Goal: Task Accomplishment & Management: Complete application form

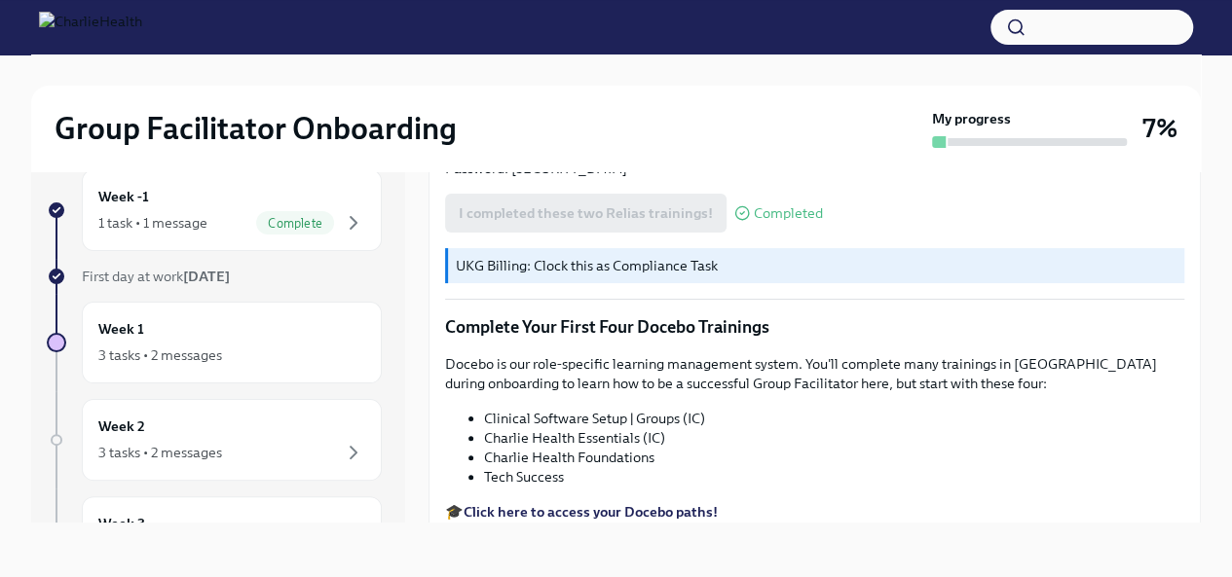
scroll to position [2531, 0]
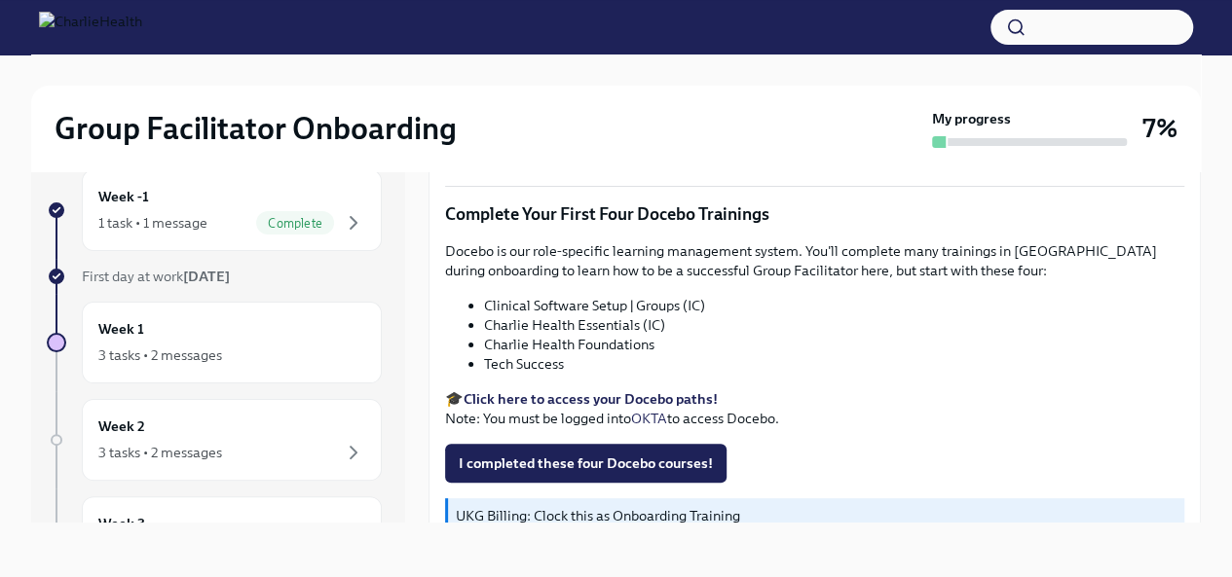
click at [592, 397] on strong "Click here to access your Docebo paths!" at bounding box center [590, 399] width 254 height 18
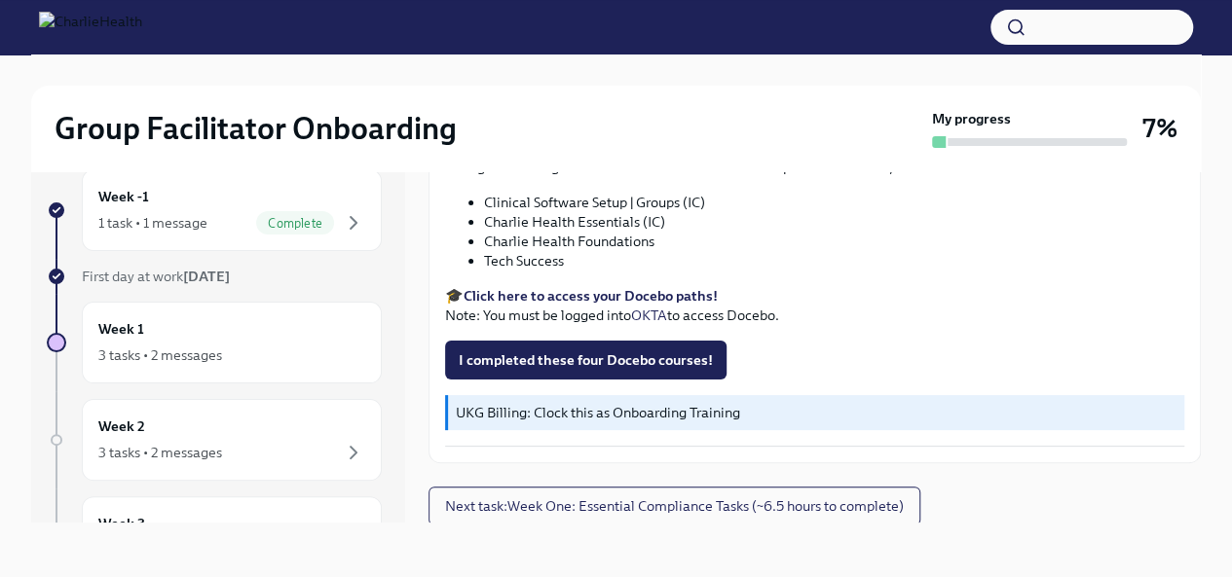
scroll to position [2637, 0]
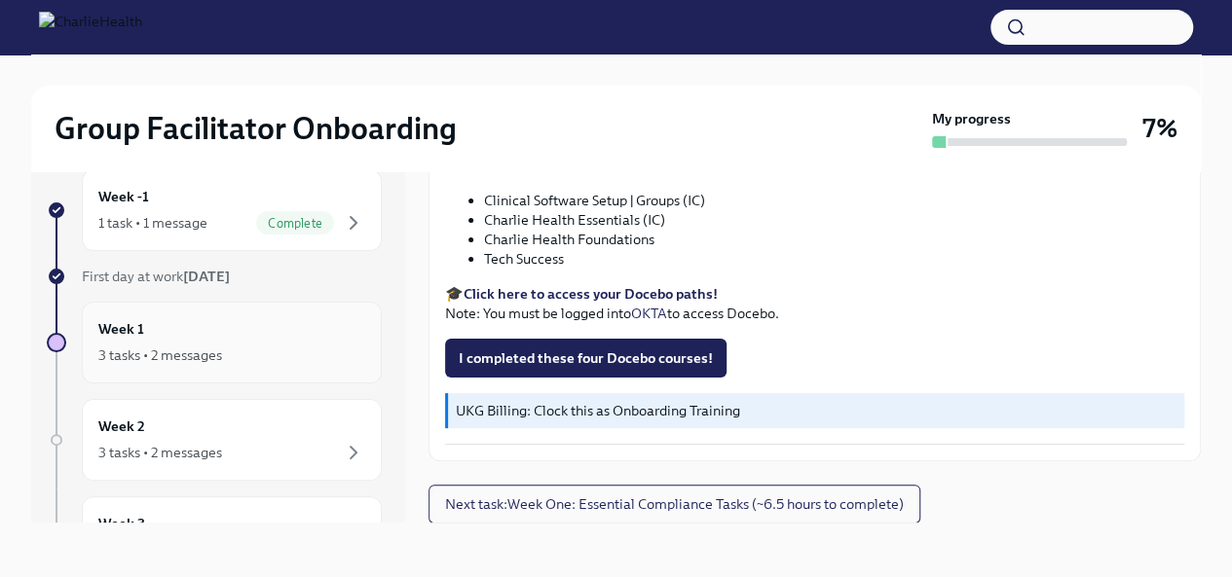
click at [332, 331] on div "Week 1 3 tasks • 2 messages" at bounding box center [231, 342] width 267 height 49
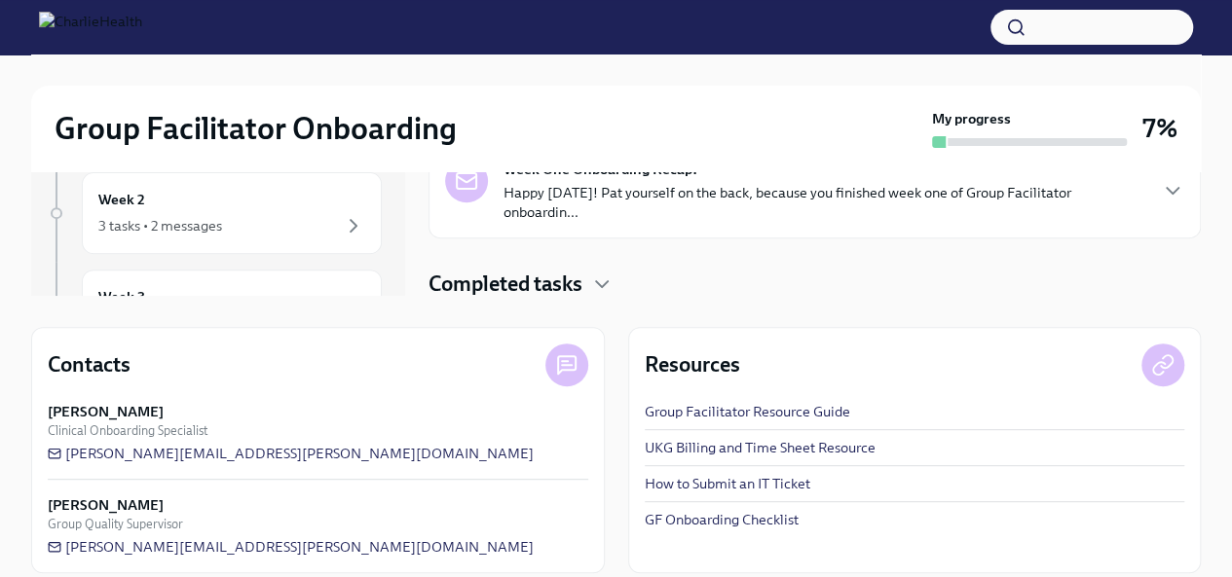
scroll to position [278, 0]
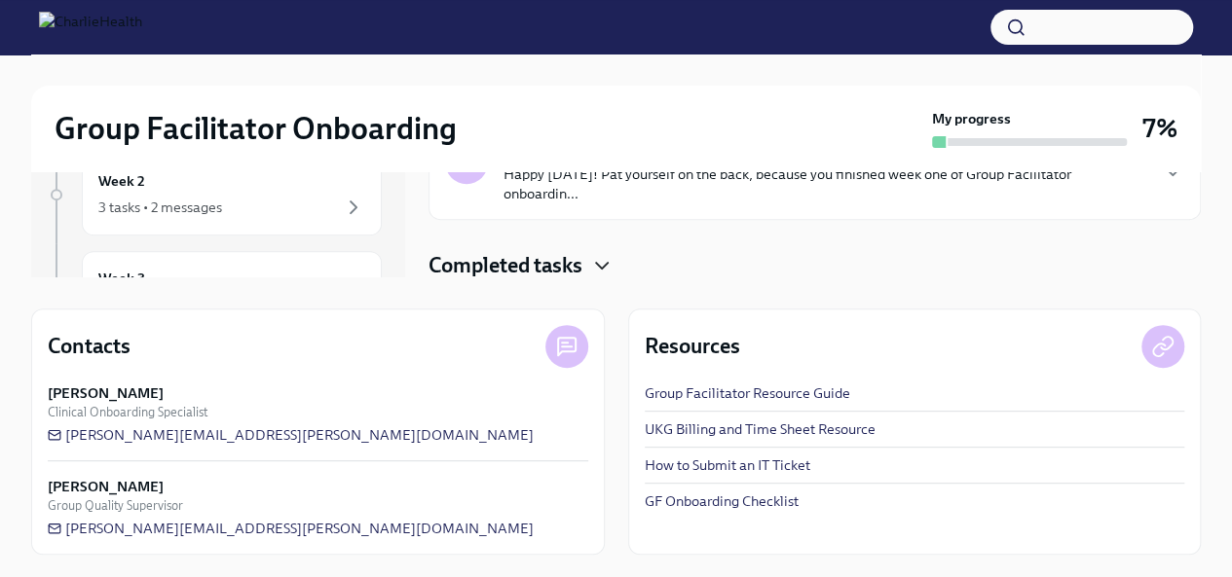
click at [605, 254] on icon "button" at bounding box center [601, 265] width 23 height 23
click at [598, 269] on icon "button" at bounding box center [601, 265] width 23 height 23
click at [592, 277] on div "Completed tasks" at bounding box center [814, 265] width 772 height 29
click at [477, 277] on h4 "Completed tasks" at bounding box center [505, 265] width 154 height 29
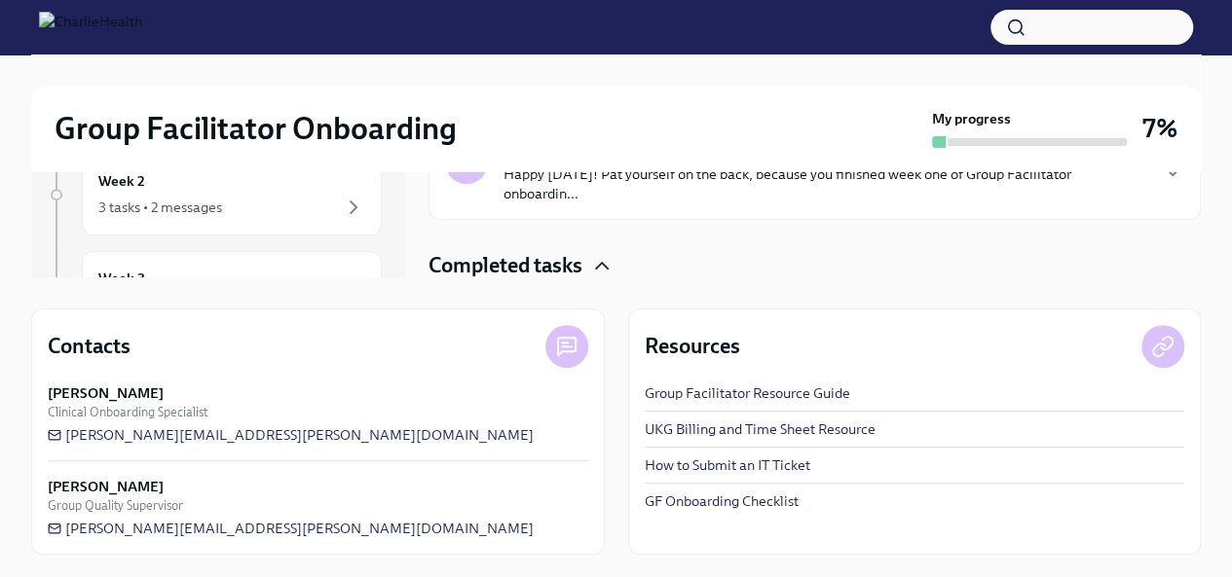
click at [474, 270] on h4 "Completed tasks" at bounding box center [505, 265] width 154 height 29
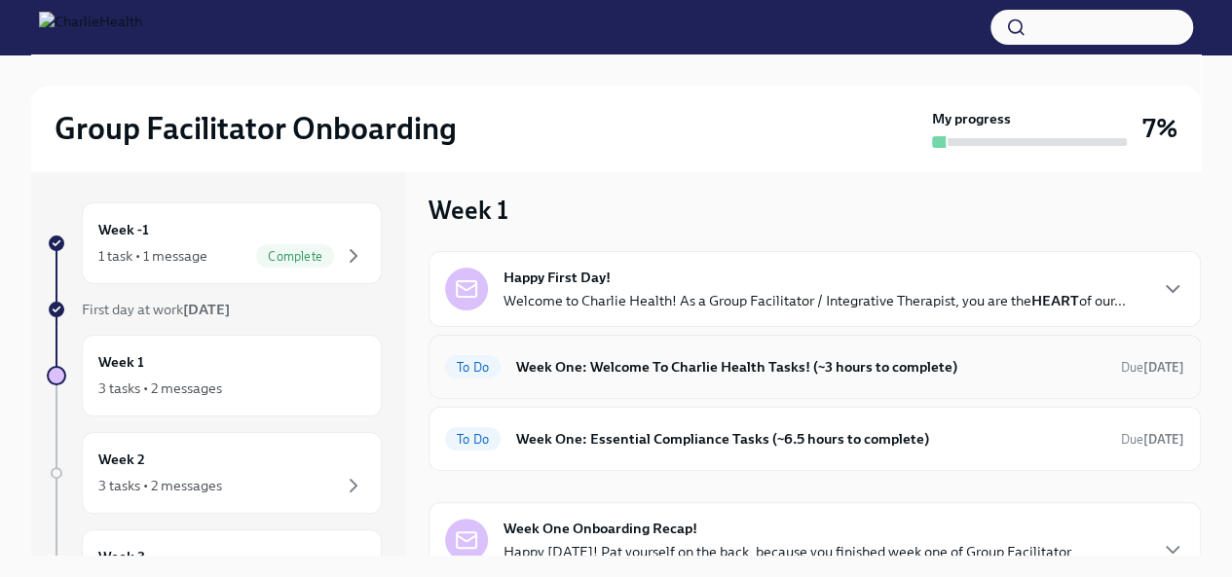
scroll to position [0, 0]
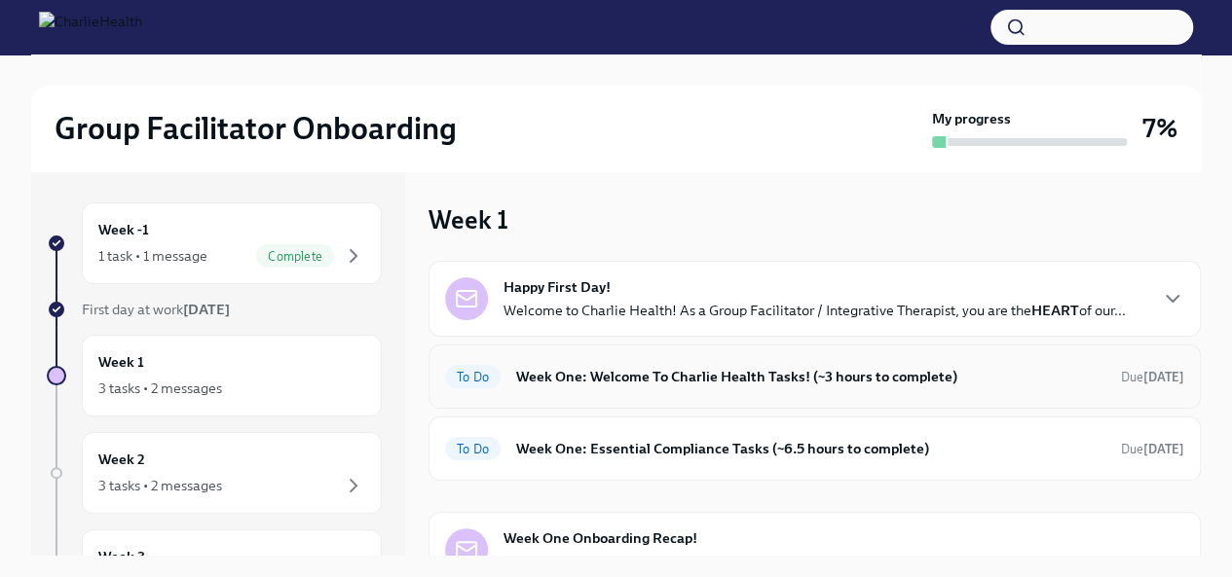
click at [883, 367] on h6 "Week One: Welcome To Charlie Health Tasks! (~3 hours to complete)" at bounding box center [810, 376] width 589 height 21
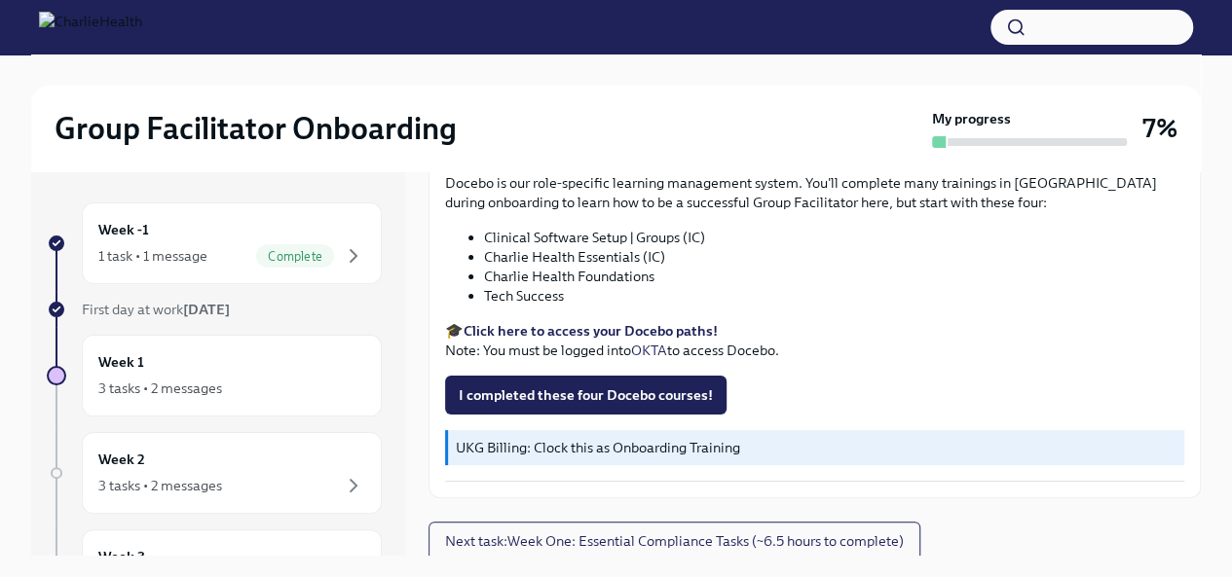
scroll to position [2637, 0]
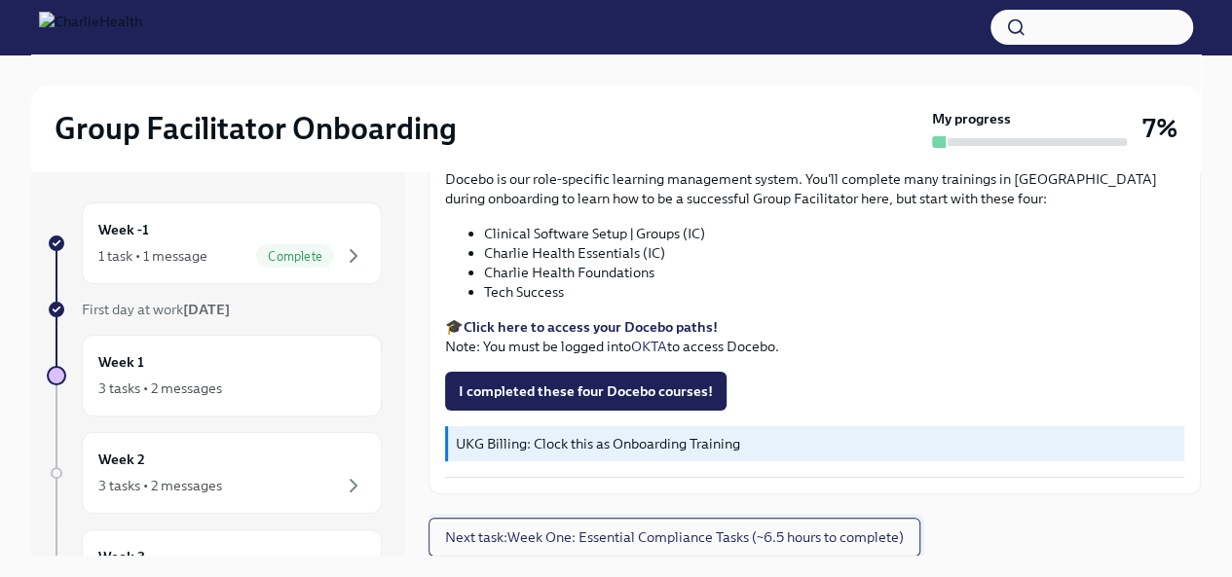
click at [845, 536] on span "Next task : Week One: Essential Compliance Tasks (~6.5 hours to complete)" at bounding box center [674, 537] width 459 height 19
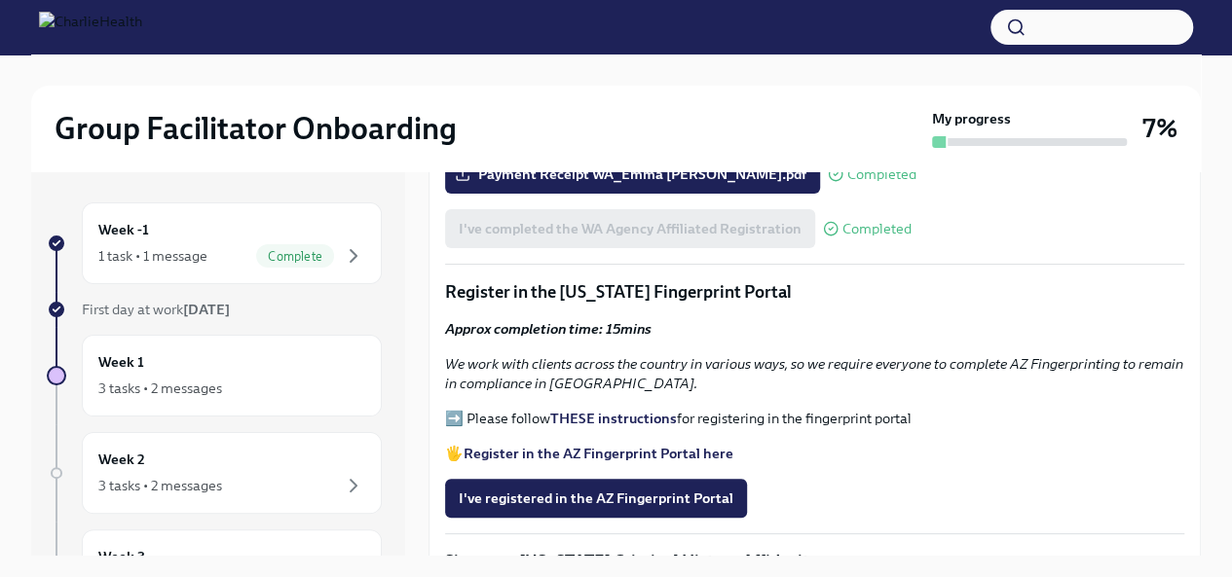
scroll to position [1850, 0]
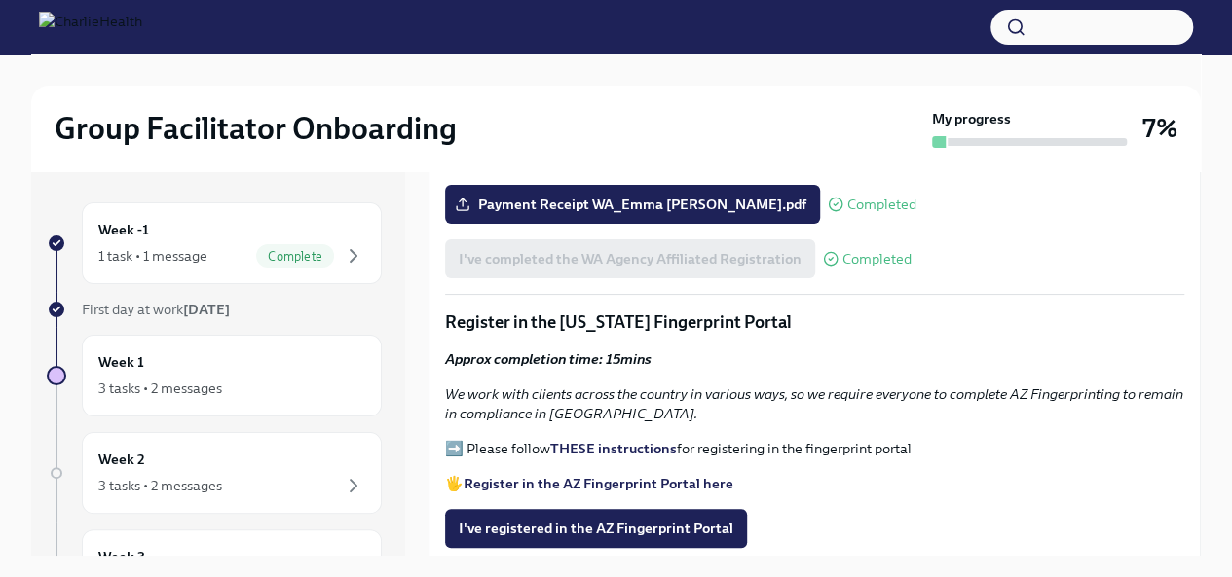
click at [610, 475] on strong "Register in the AZ Fingerprint Portal here" at bounding box center [598, 484] width 270 height 18
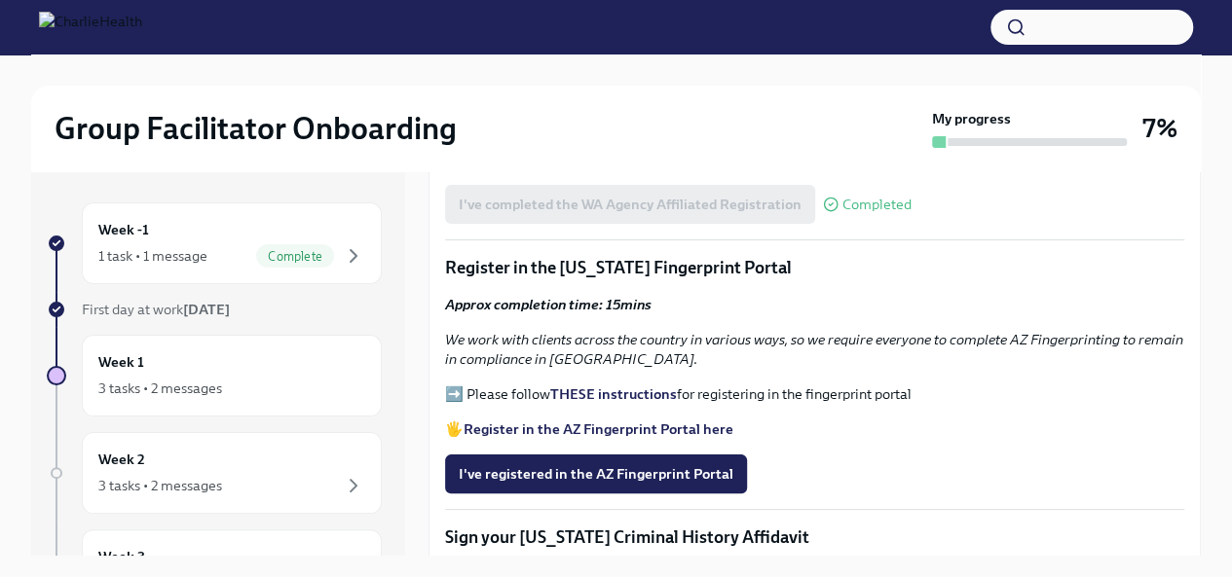
scroll to position [1947, 0]
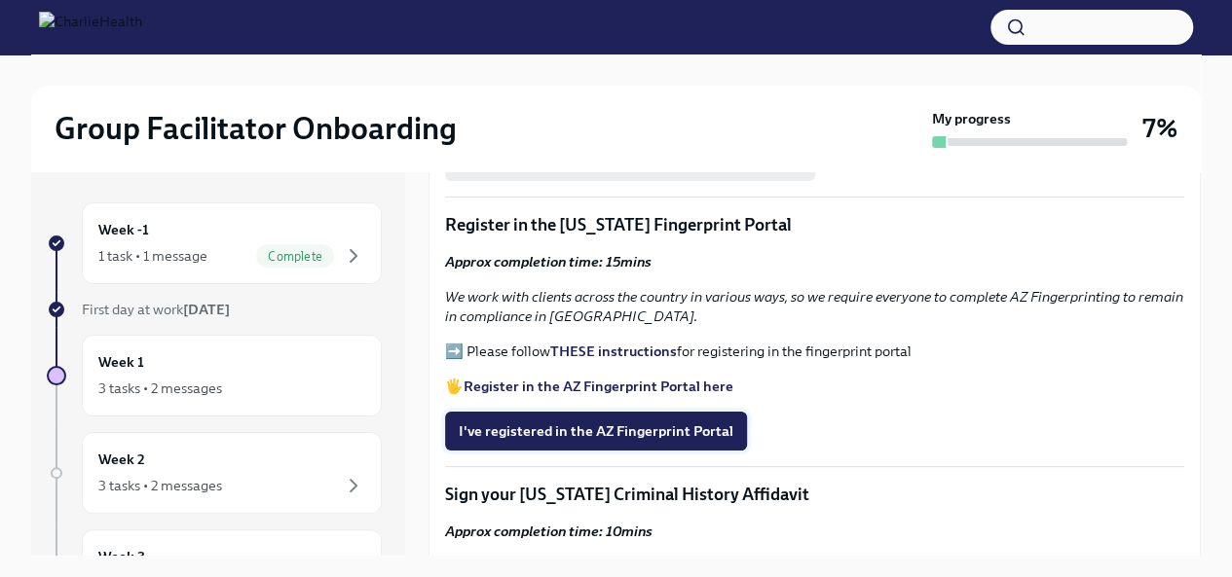
click at [712, 422] on span "I've registered in the AZ Fingerprint Portal" at bounding box center [596, 431] width 275 height 19
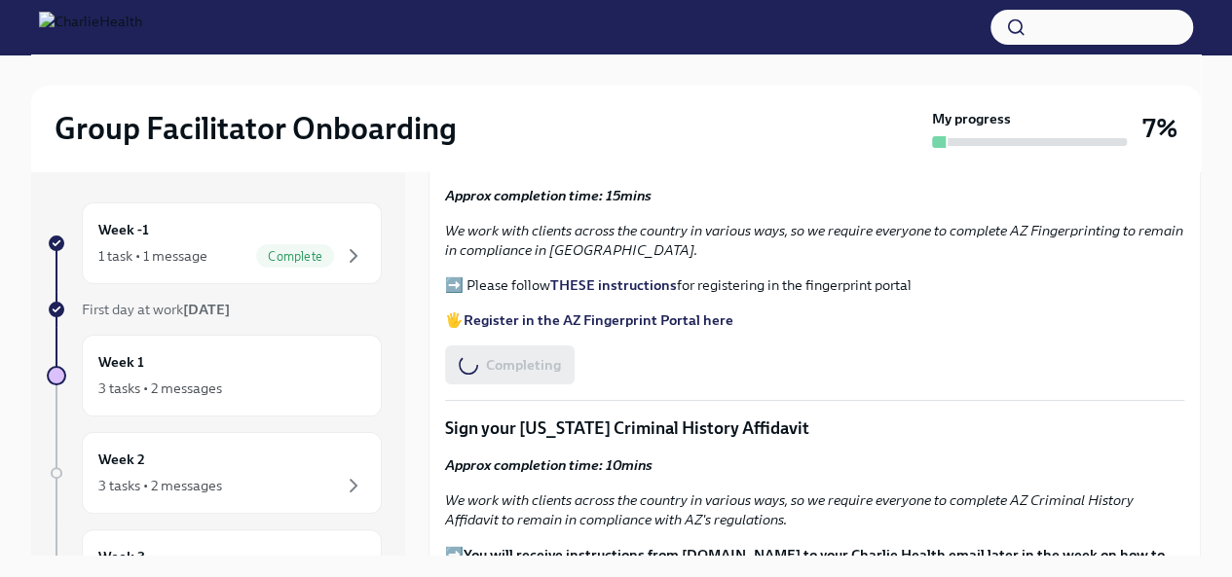
scroll to position [2142, 0]
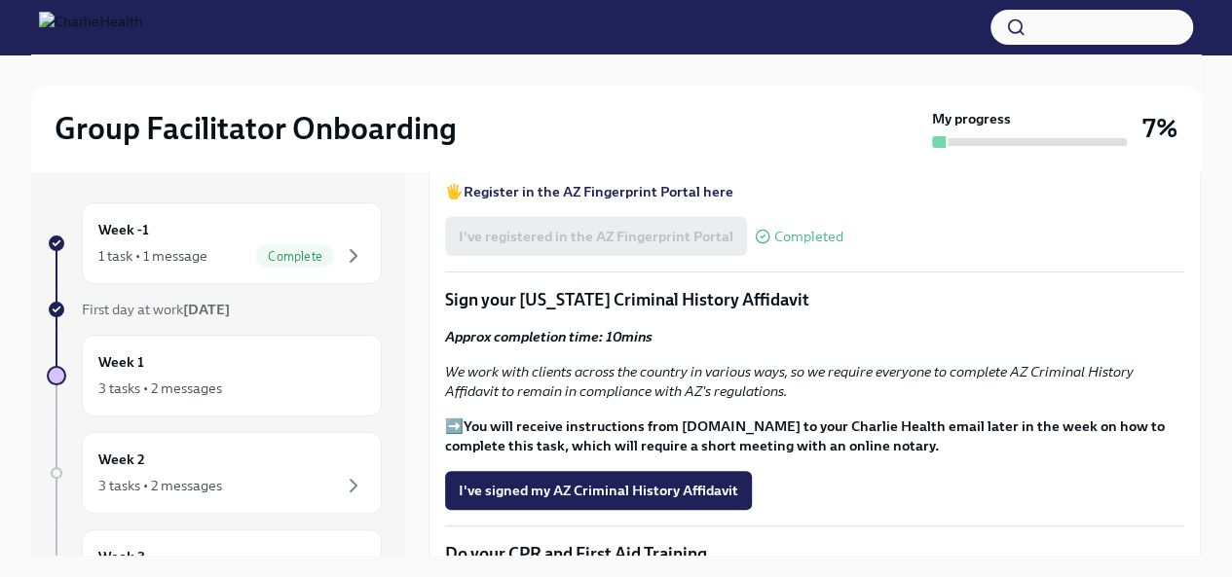
click at [649, 490] on button "I've signed my AZ Criminal History Affidavit" at bounding box center [598, 490] width 307 height 39
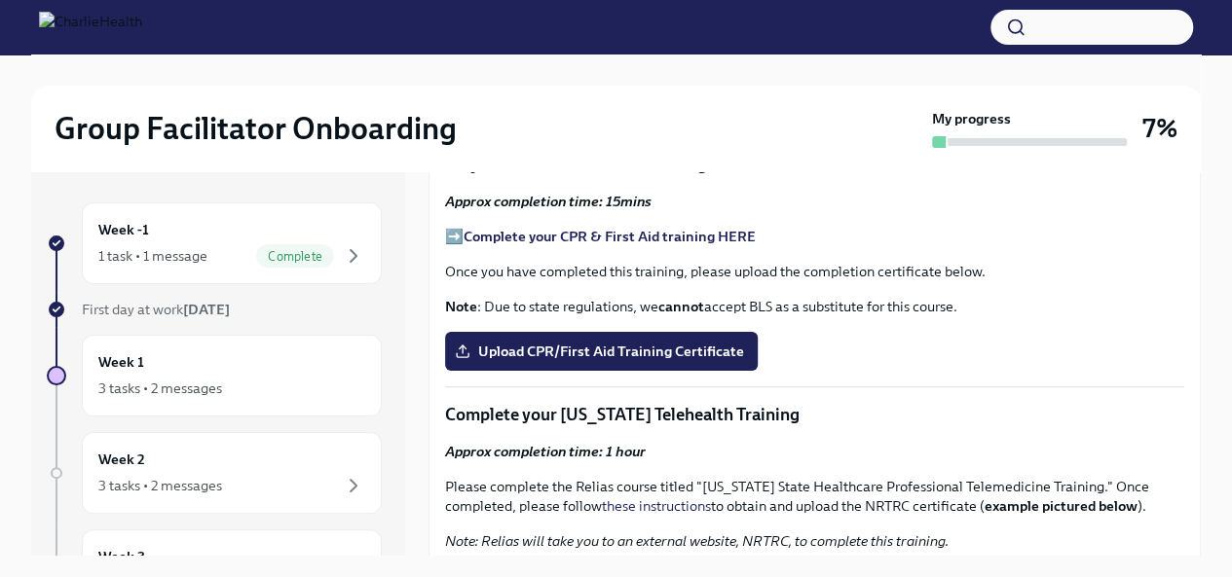
scroll to position [2434, 0]
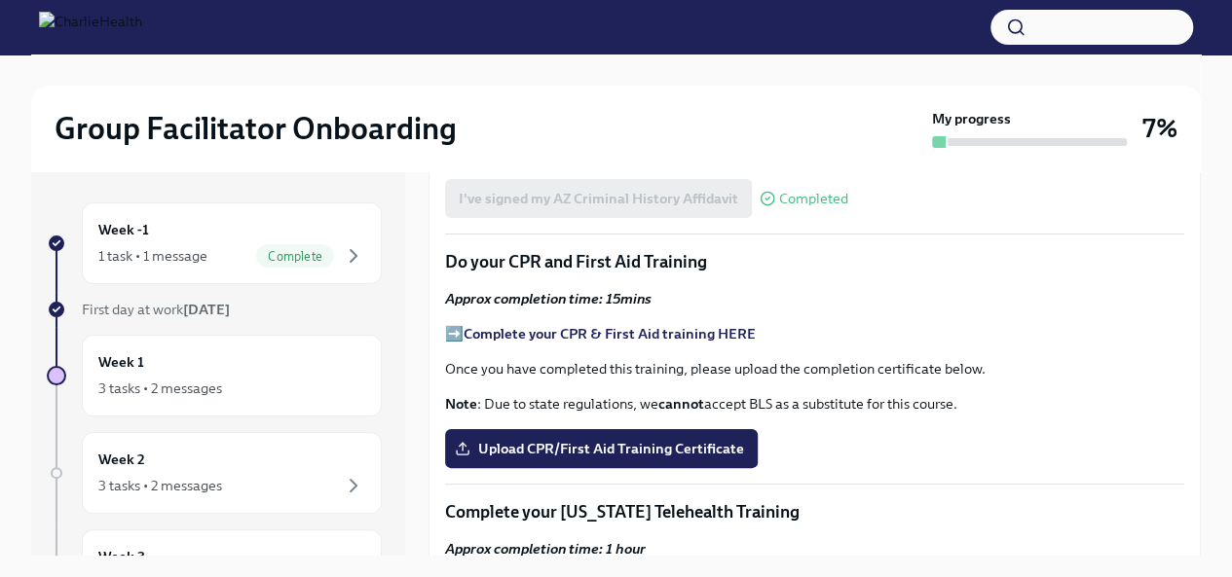
click at [698, 325] on strong "Complete your CPR & First Aid training HERE" at bounding box center [609, 334] width 292 height 18
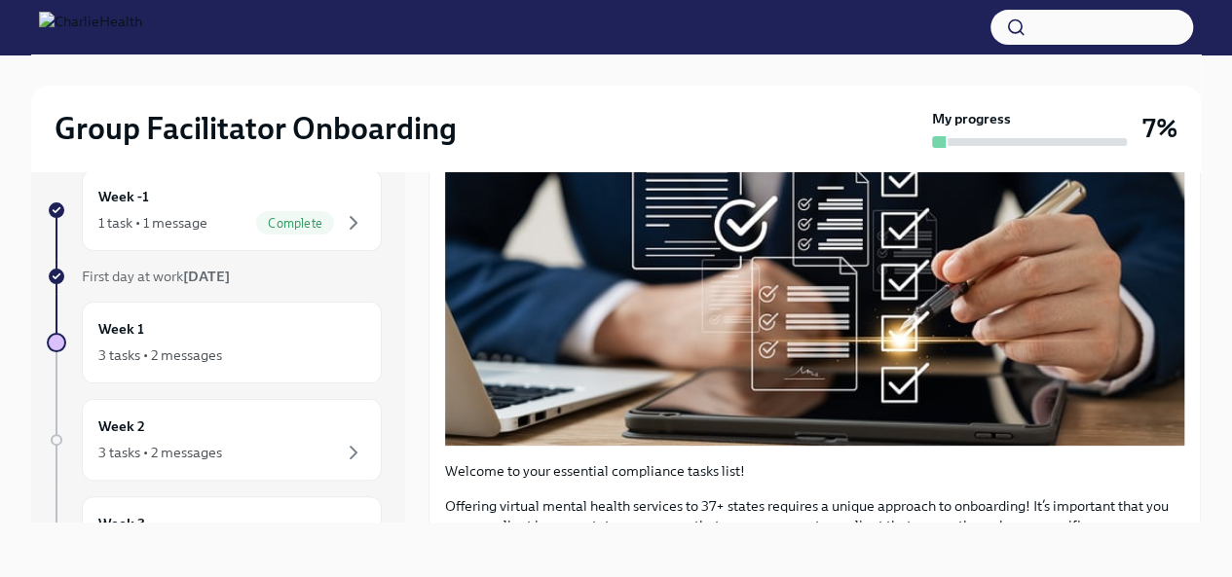
scroll to position [0, 0]
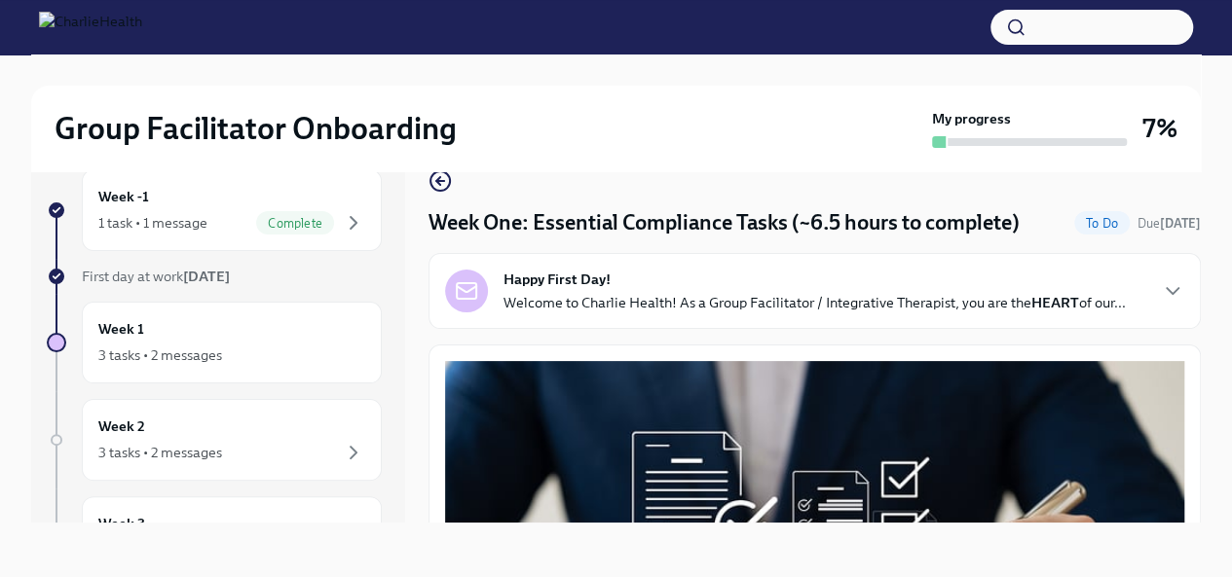
click at [894, 294] on p "Welcome to Charlie Health! As a Group Facilitator / Integrative Therapist, you …" at bounding box center [814, 302] width 622 height 19
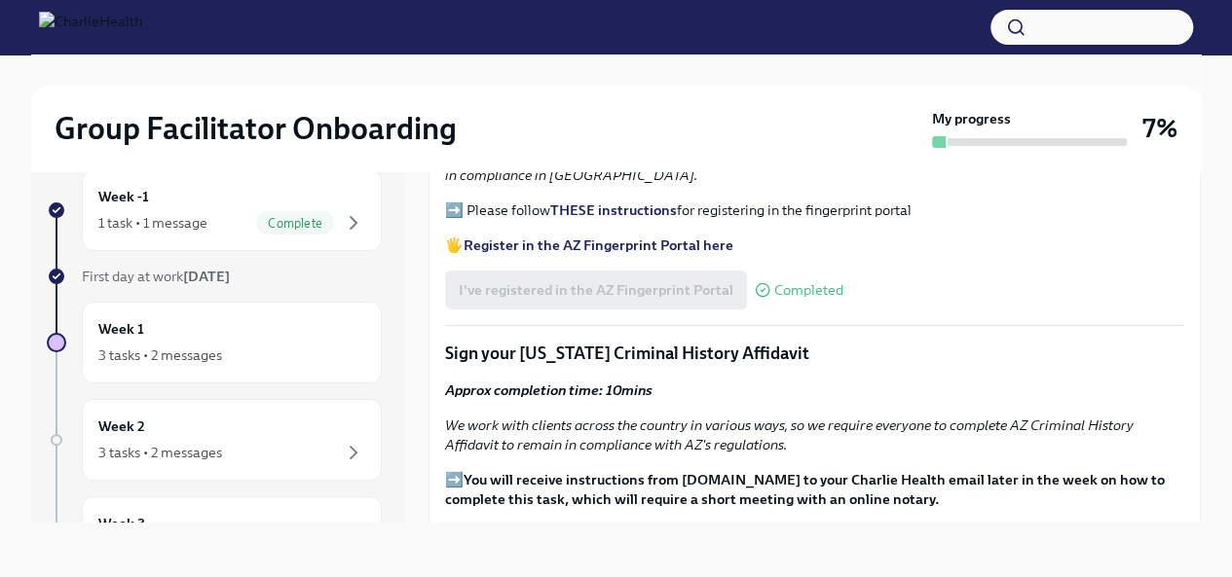
scroll to position [2629, 0]
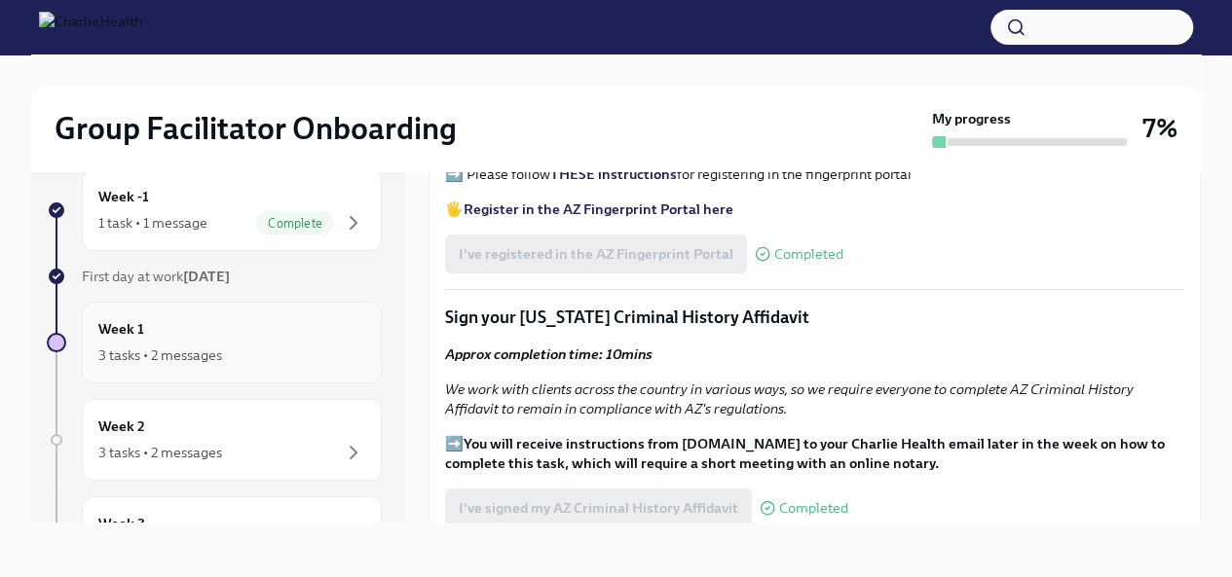
click at [146, 319] on div "Week 1 3 tasks • 2 messages" at bounding box center [231, 342] width 267 height 49
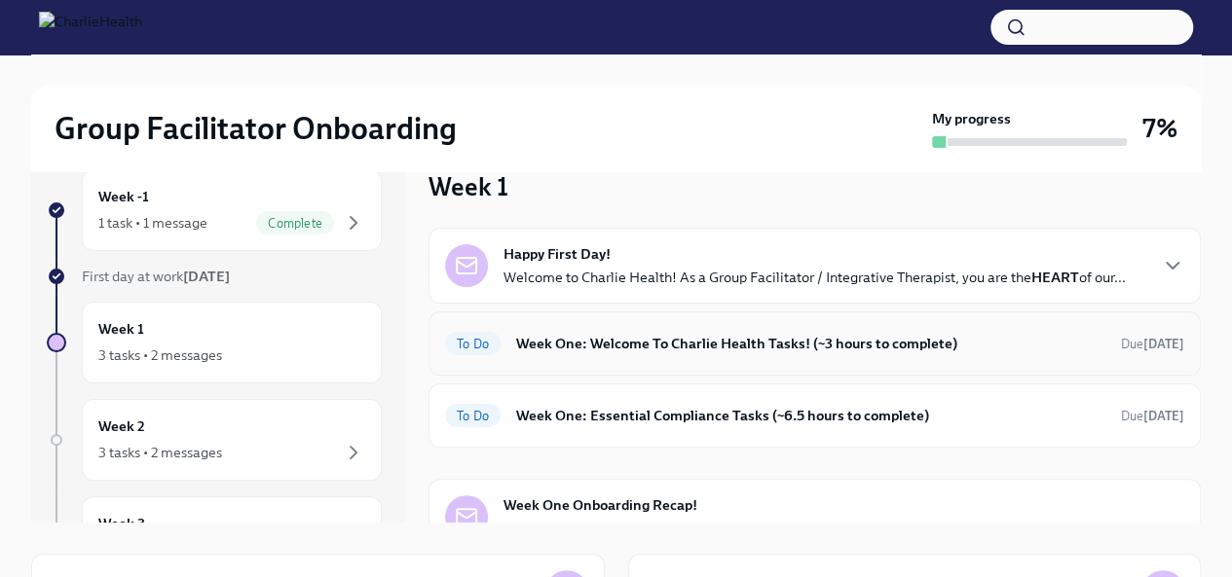
click at [678, 348] on h6 "Week One: Welcome To Charlie Health Tasks! (~3 hours to complete)" at bounding box center [810, 343] width 589 height 21
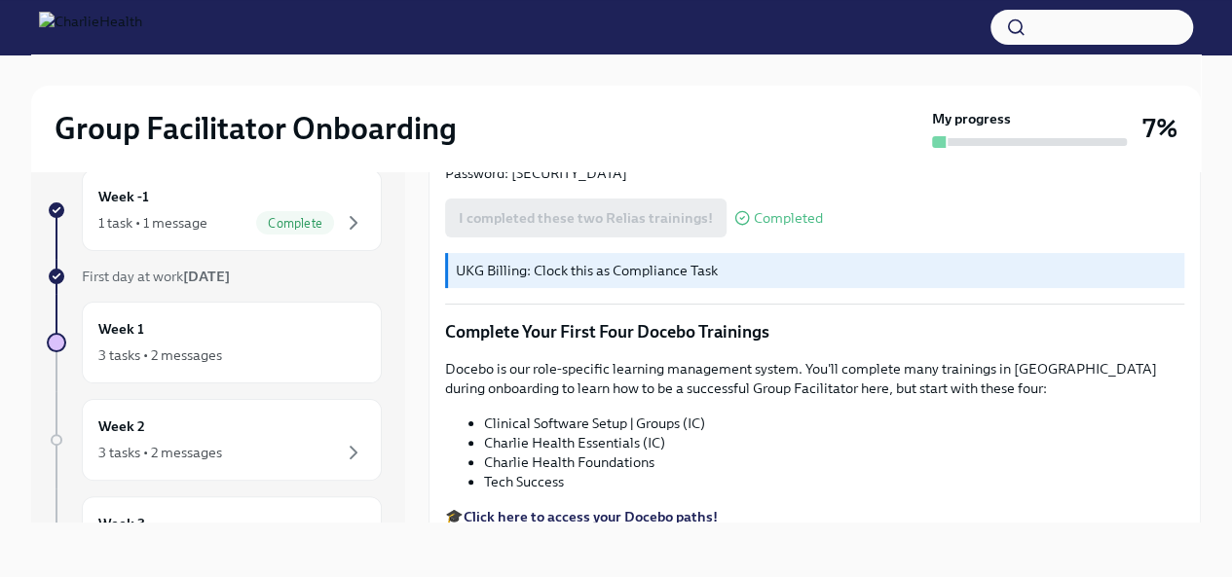
scroll to position [2629, 0]
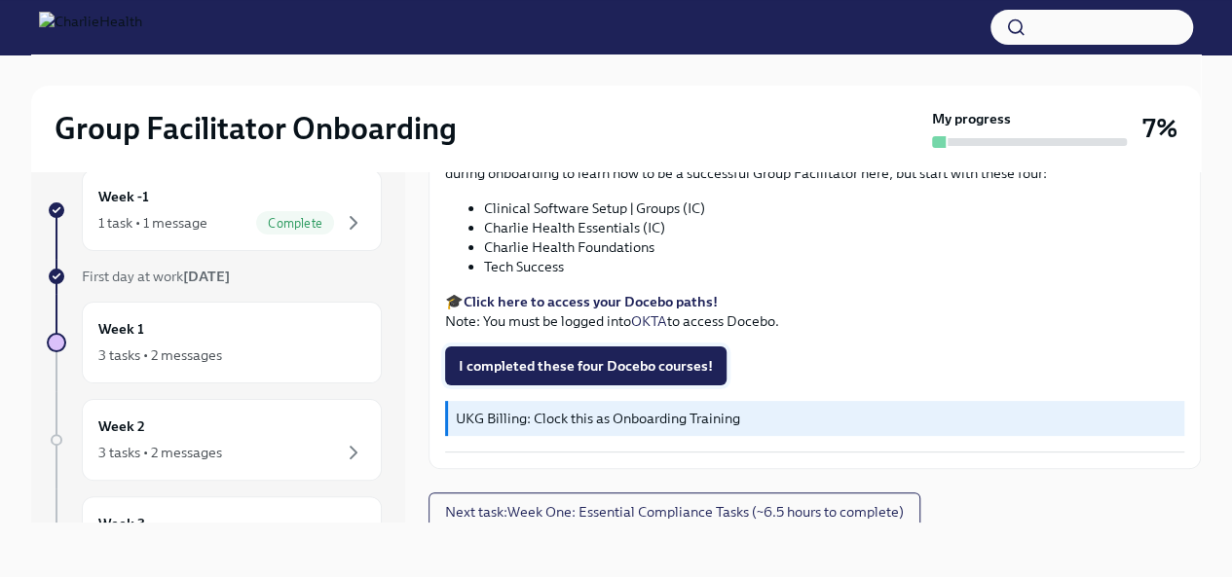
click at [703, 359] on span "I completed these four Docebo courses!" at bounding box center [586, 365] width 254 height 19
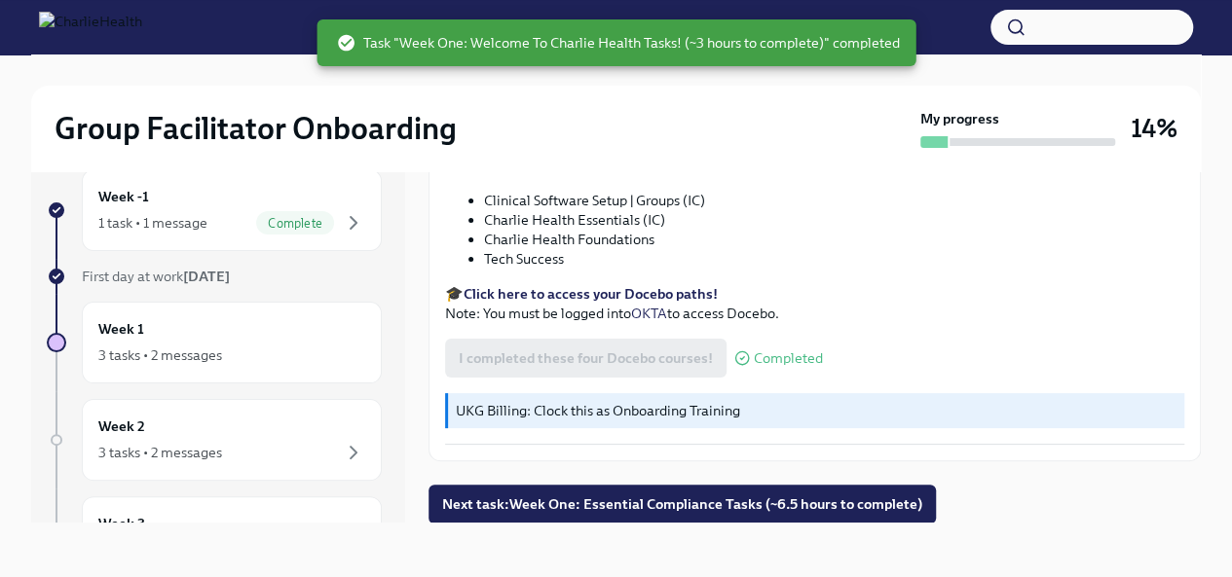
scroll to position [2637, 0]
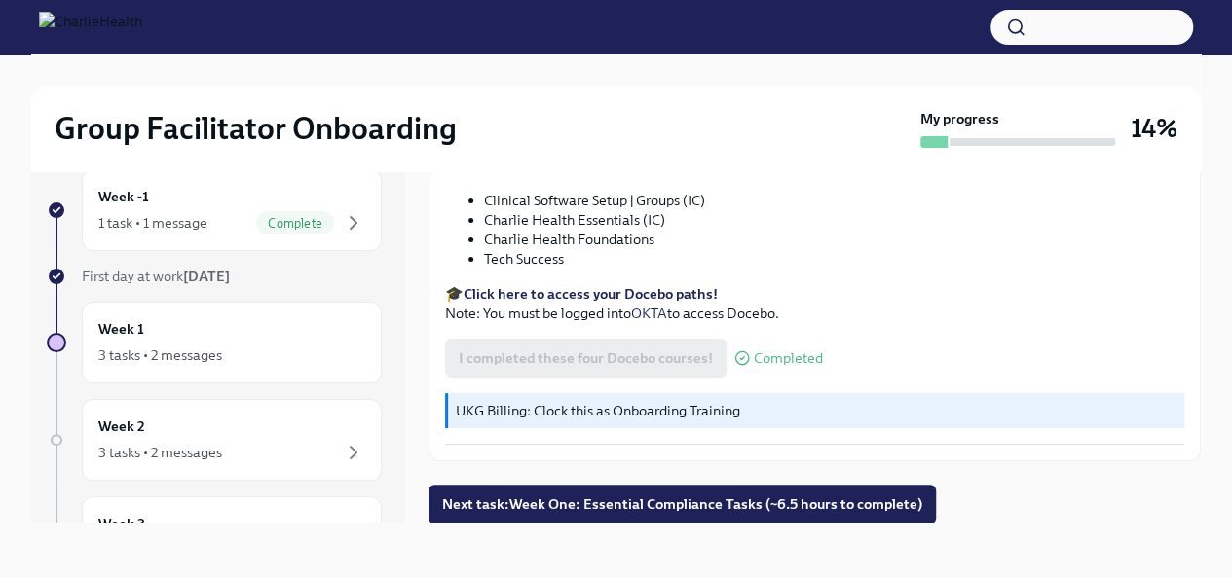
click at [652, 517] on button "Next task : Week One: Essential Compliance Tasks (~6.5 hours to complete)" at bounding box center [681, 504] width 507 height 39
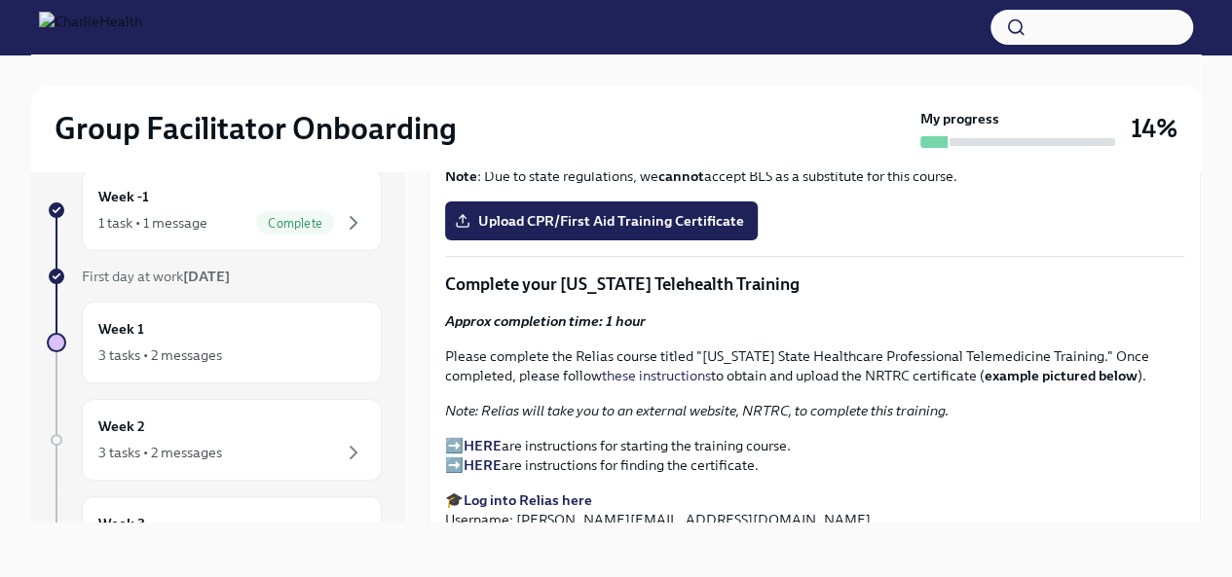
scroll to position [2726, 0]
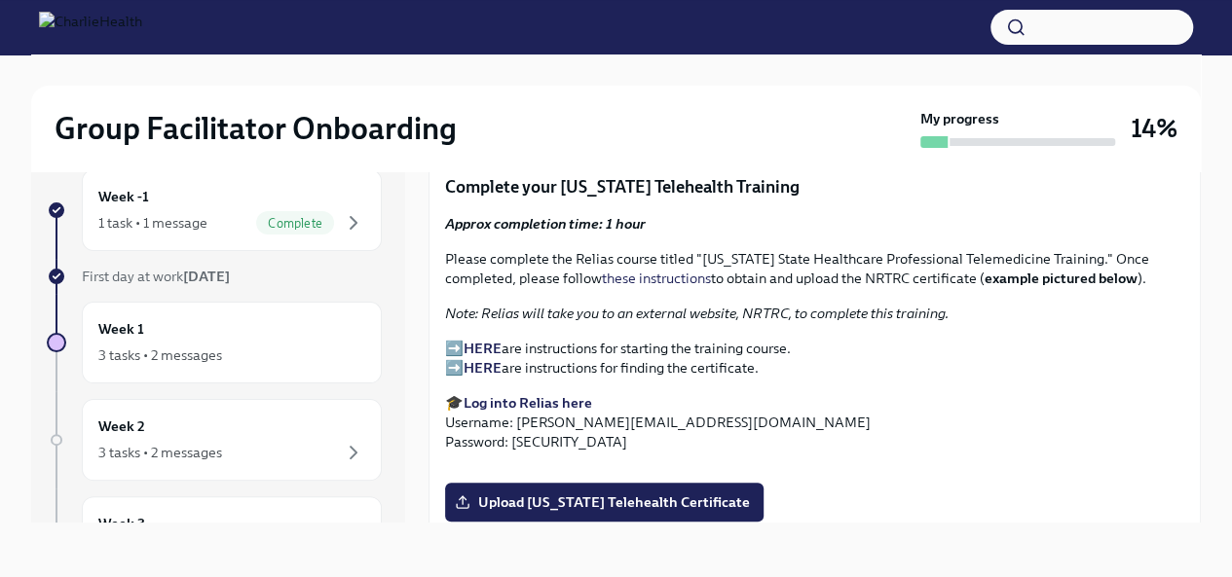
click at [518, 394] on strong "Log into Relias here" at bounding box center [527, 403] width 129 height 18
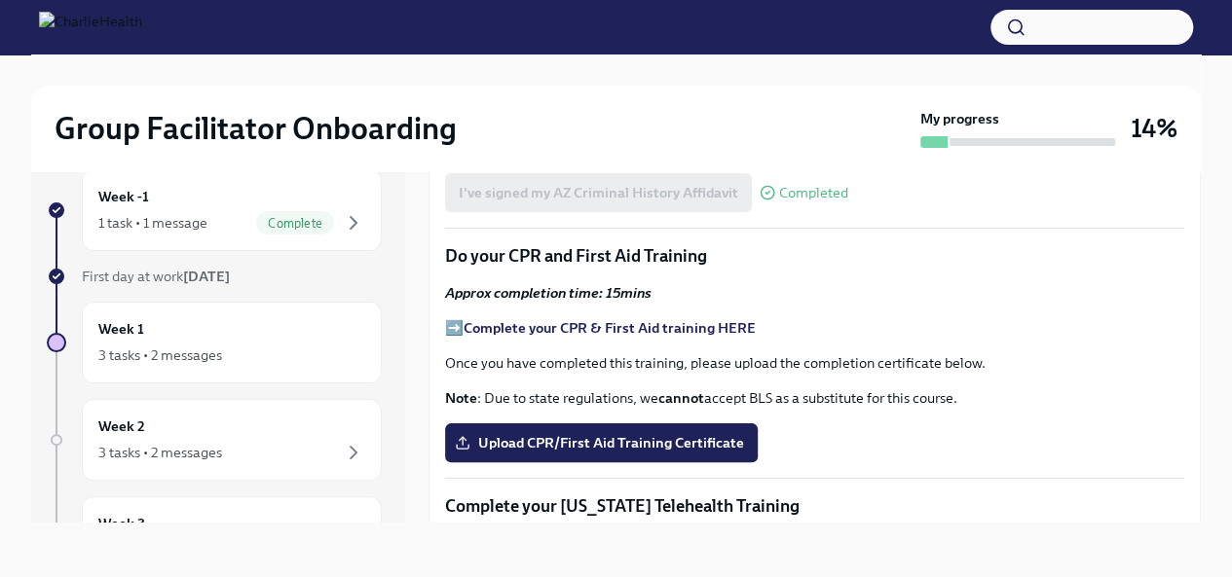
scroll to position [2434, 0]
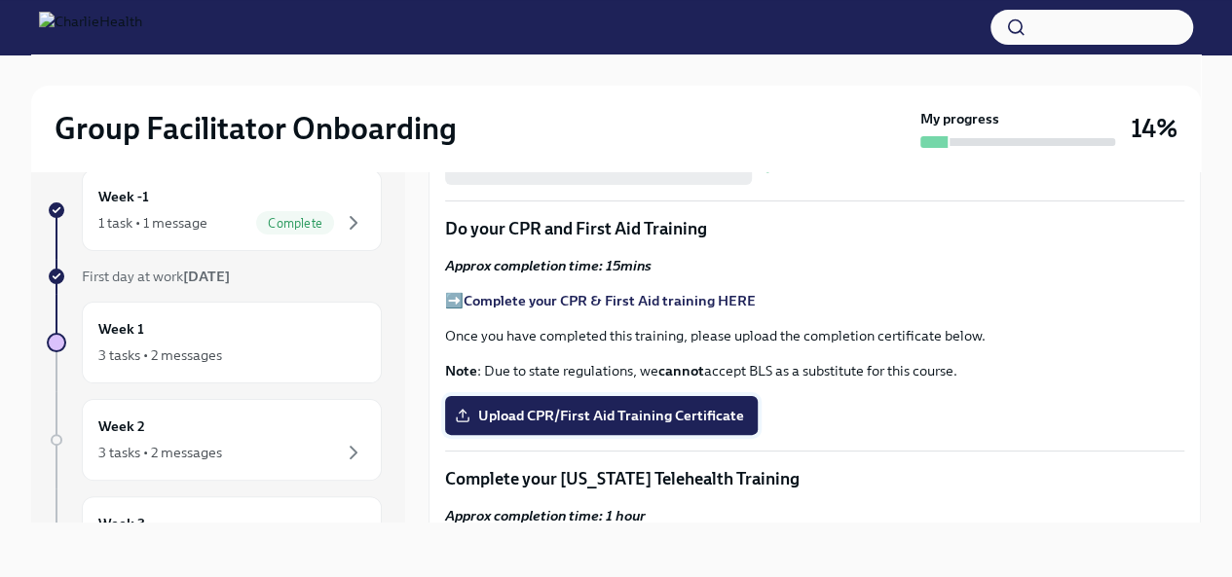
click at [558, 406] on span "Upload CPR/First Aid Training Certificate" at bounding box center [601, 415] width 285 height 19
click at [0, 0] on input "Upload CPR/First Aid Training Certificate" at bounding box center [0, 0] width 0 height 0
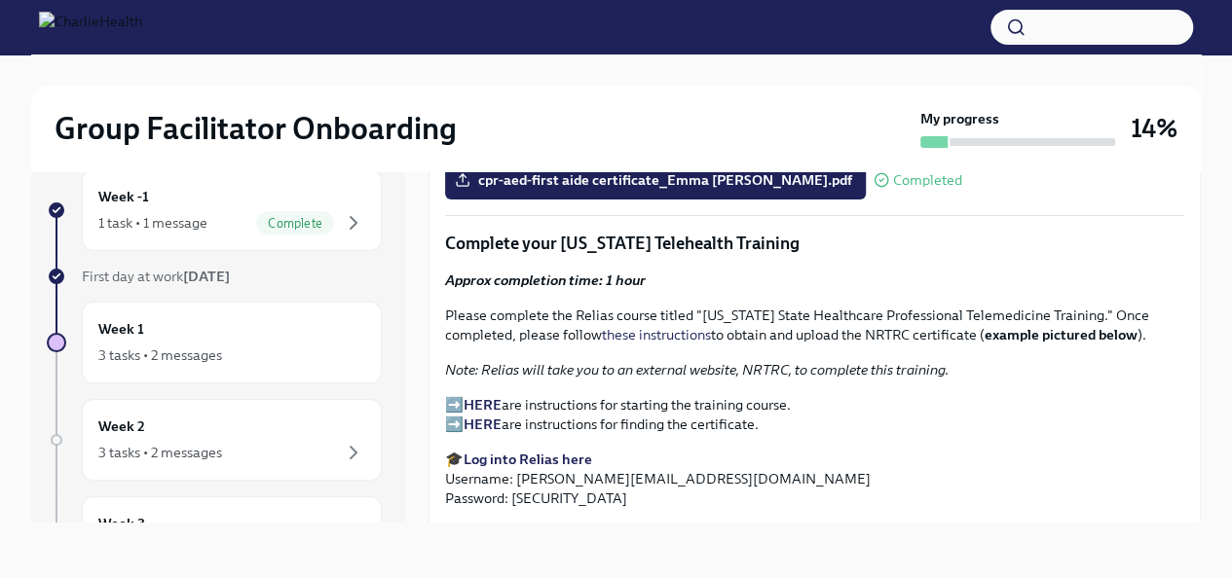
scroll to position [2629, 0]
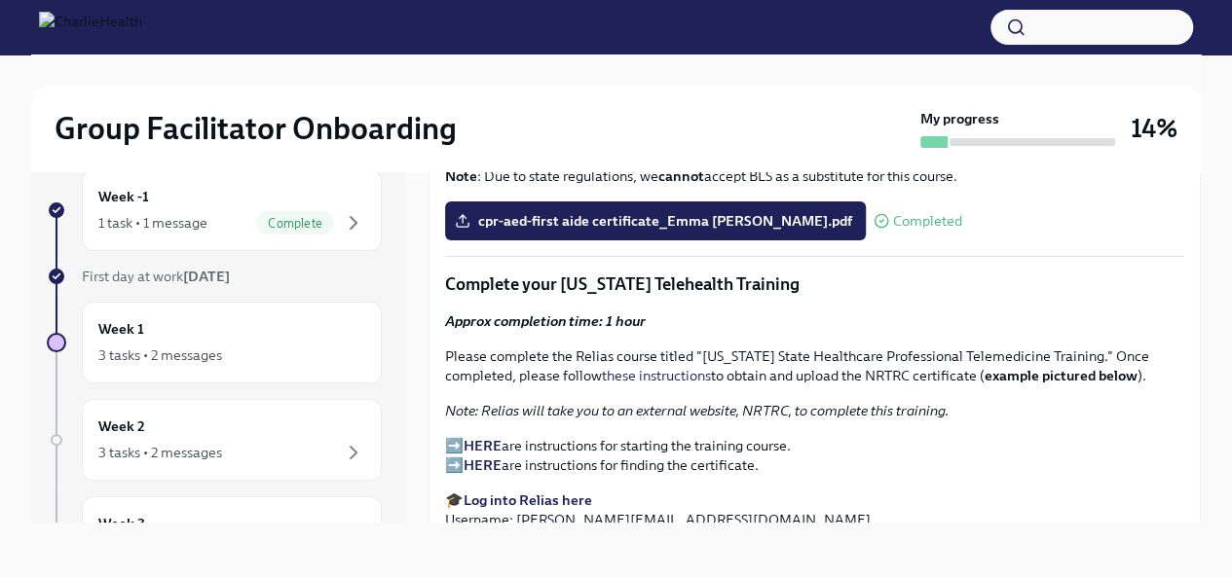
click at [479, 437] on strong "HERE" at bounding box center [482, 446] width 38 height 18
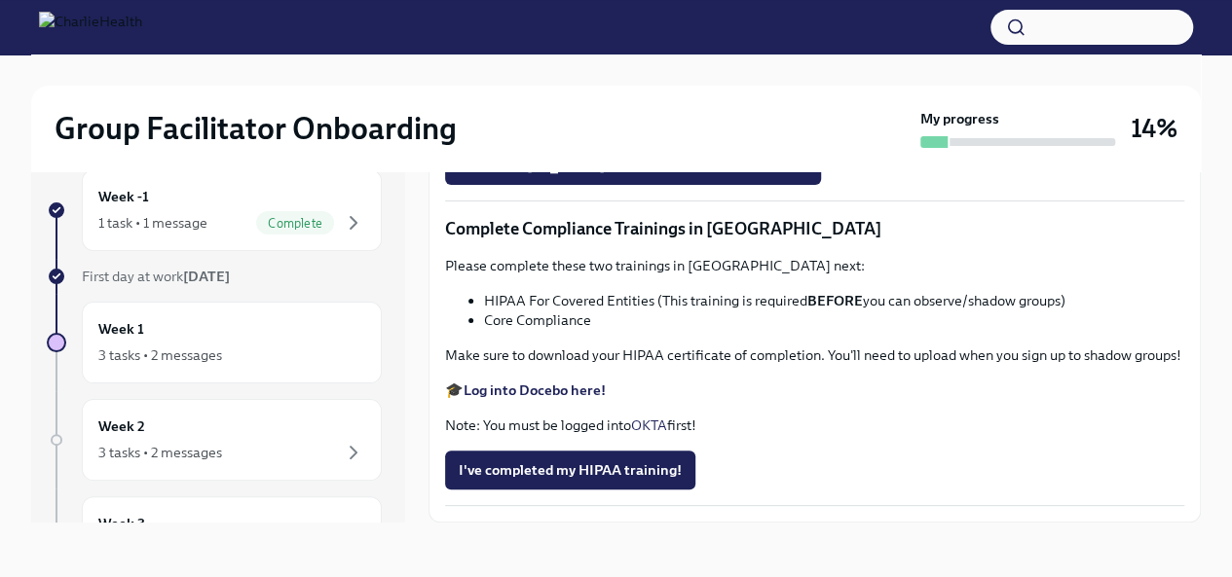
scroll to position [3505, 0]
click at [0, 0] on input "Upload [US_STATE] Telehealth Certificate" at bounding box center [0, 0] width 0 height 0
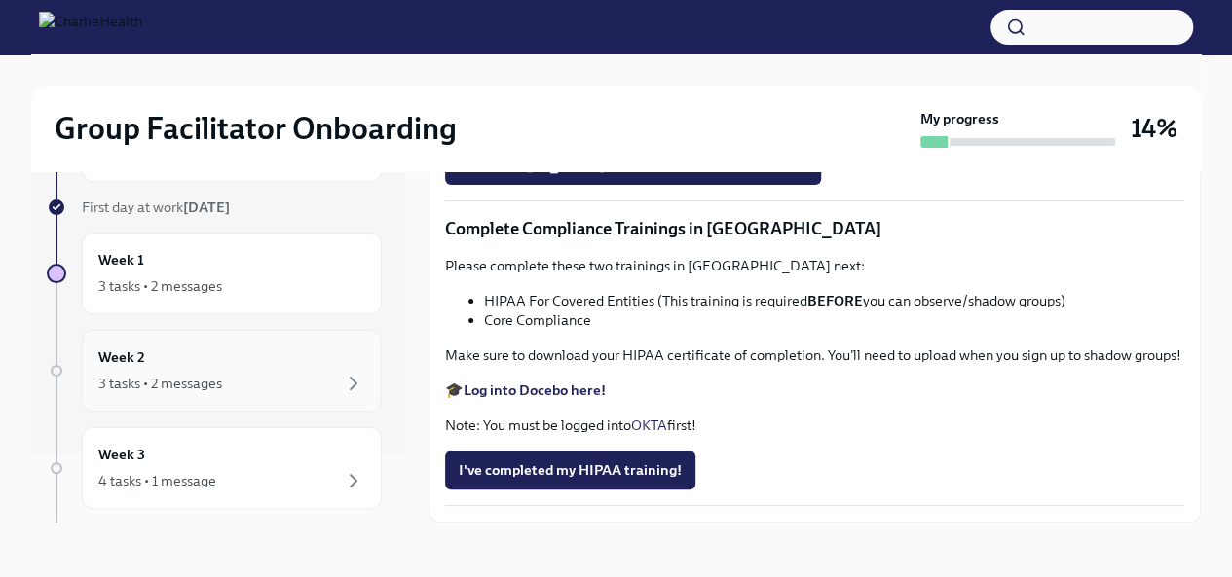
scroll to position [66, 0]
click at [323, 381] on div "3 tasks • 2 messages" at bounding box center [231, 386] width 267 height 23
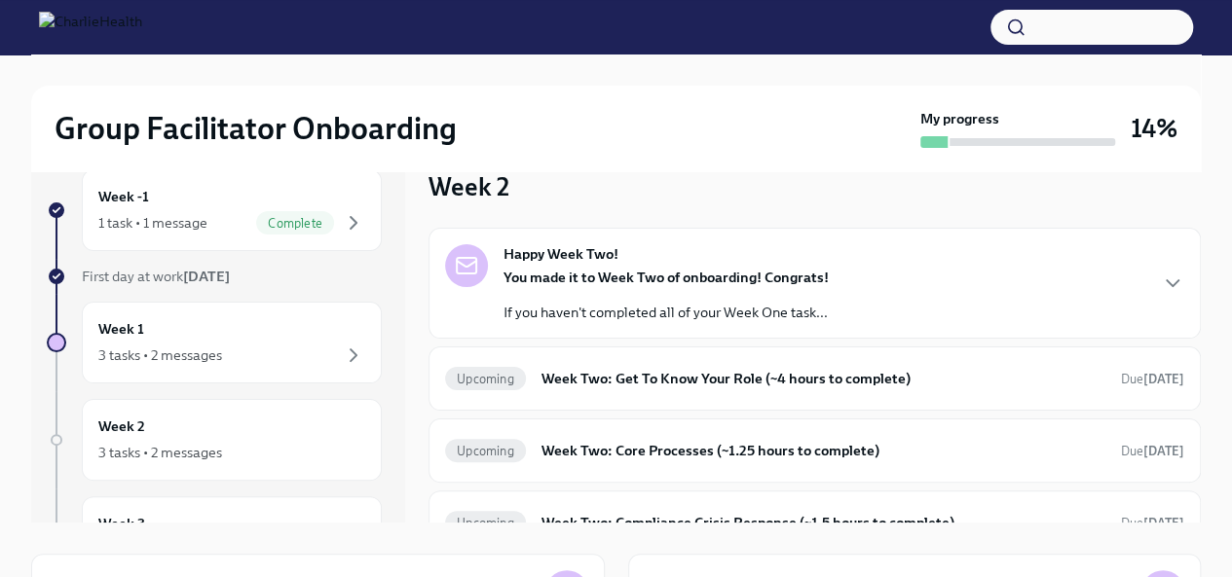
click at [689, 306] on p "If you haven't completed all of your Week One task..." at bounding box center [665, 312] width 325 height 19
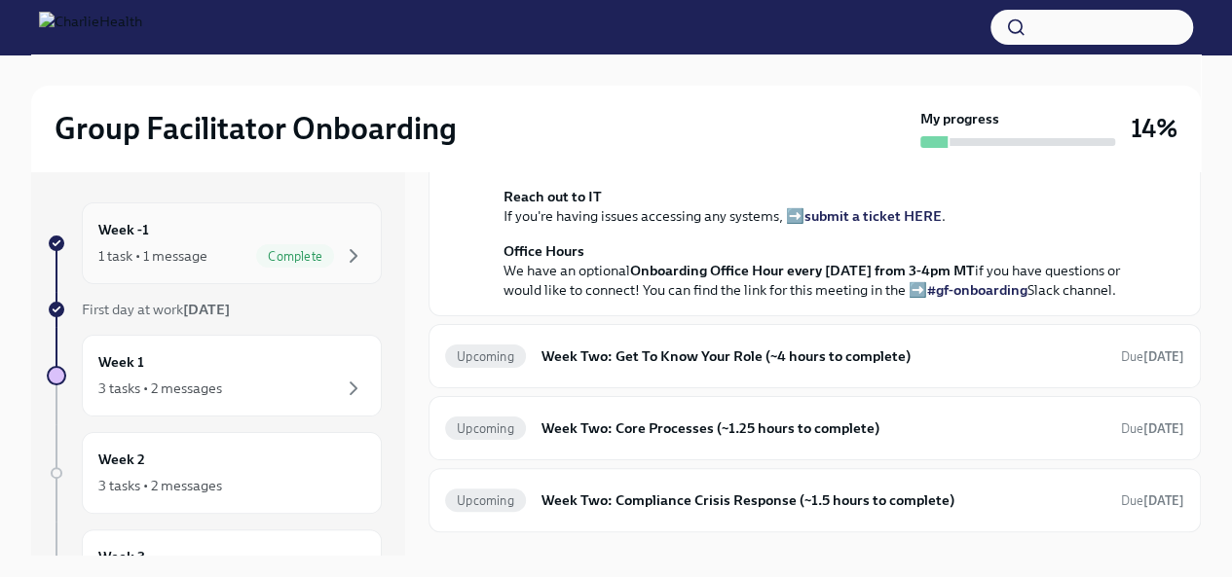
click at [193, 253] on div "1 task • 1 message" at bounding box center [152, 255] width 109 height 19
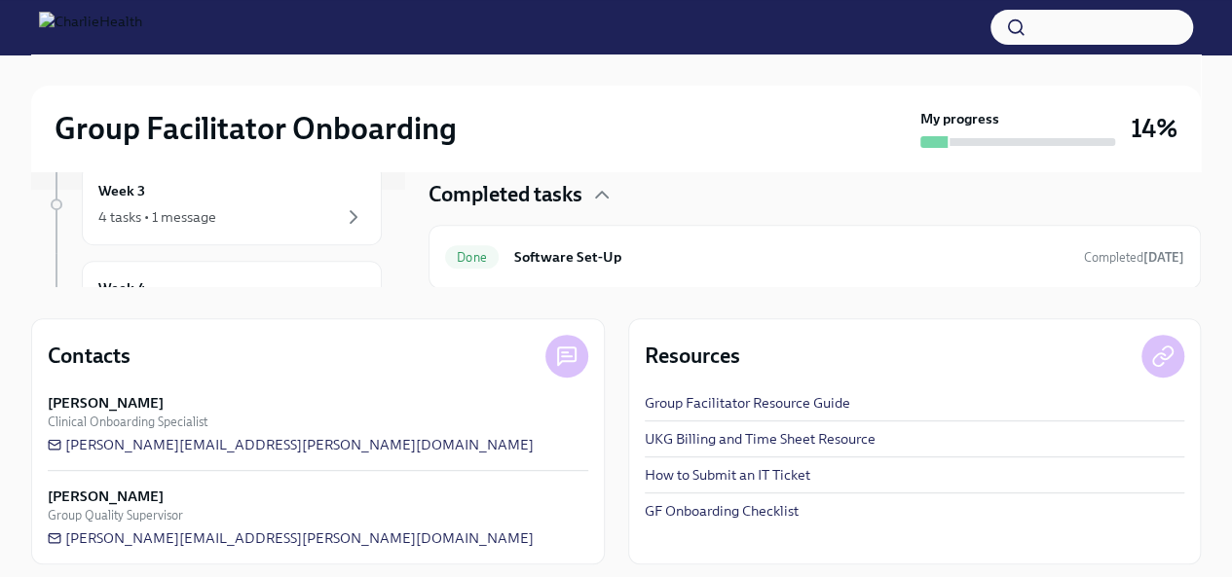
scroll to position [278, 0]
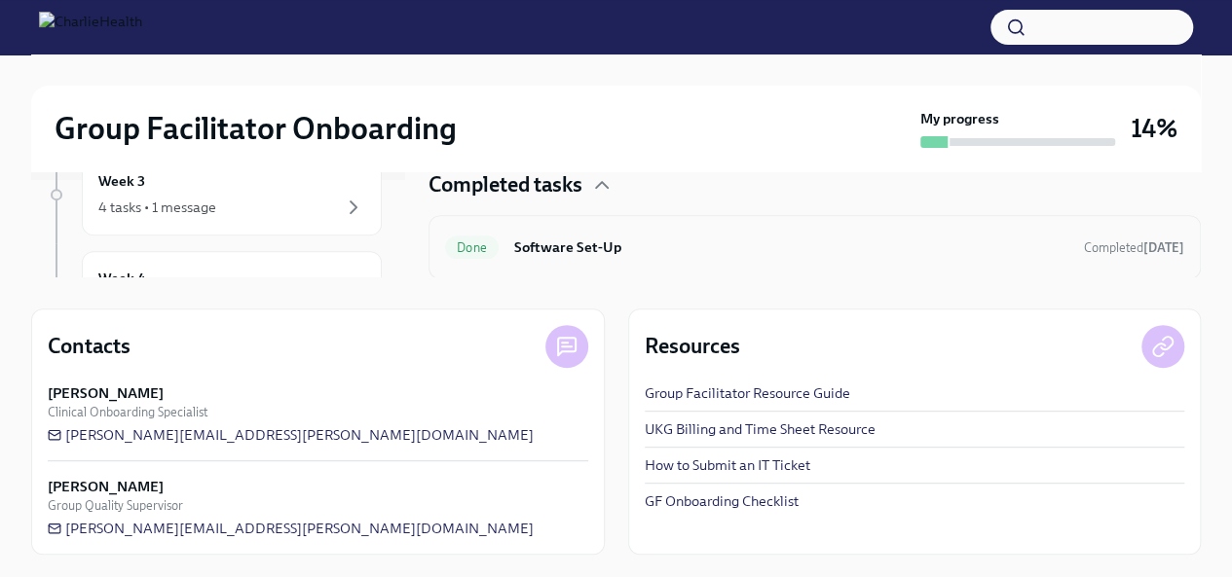
click at [547, 232] on div "Done Software Set-Up Completed [DATE]" at bounding box center [814, 247] width 739 height 31
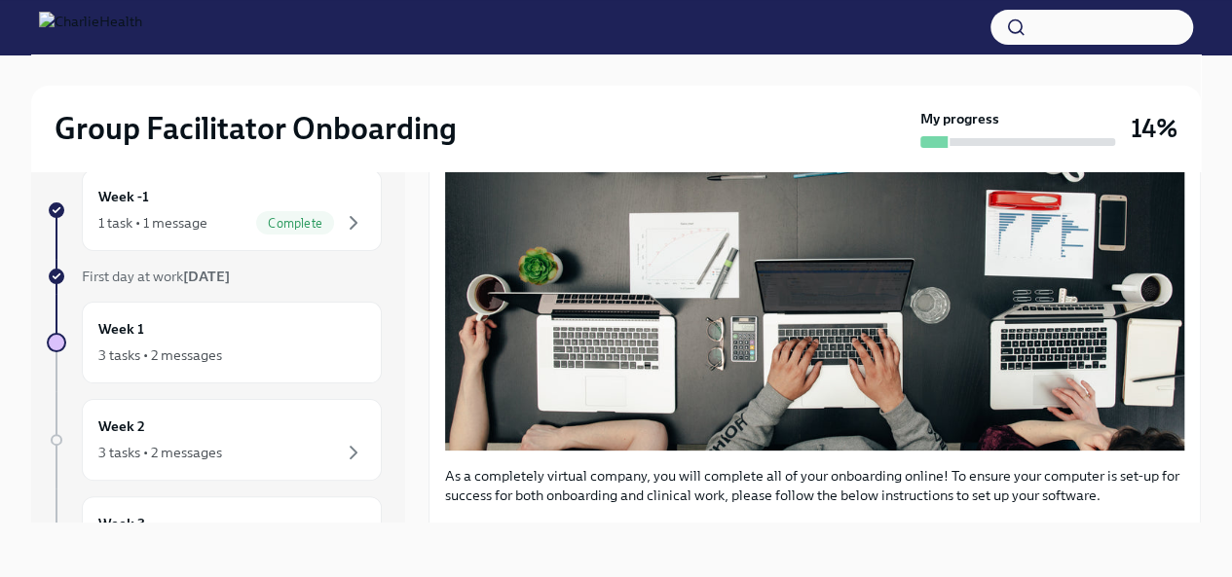
scroll to position [389, 0]
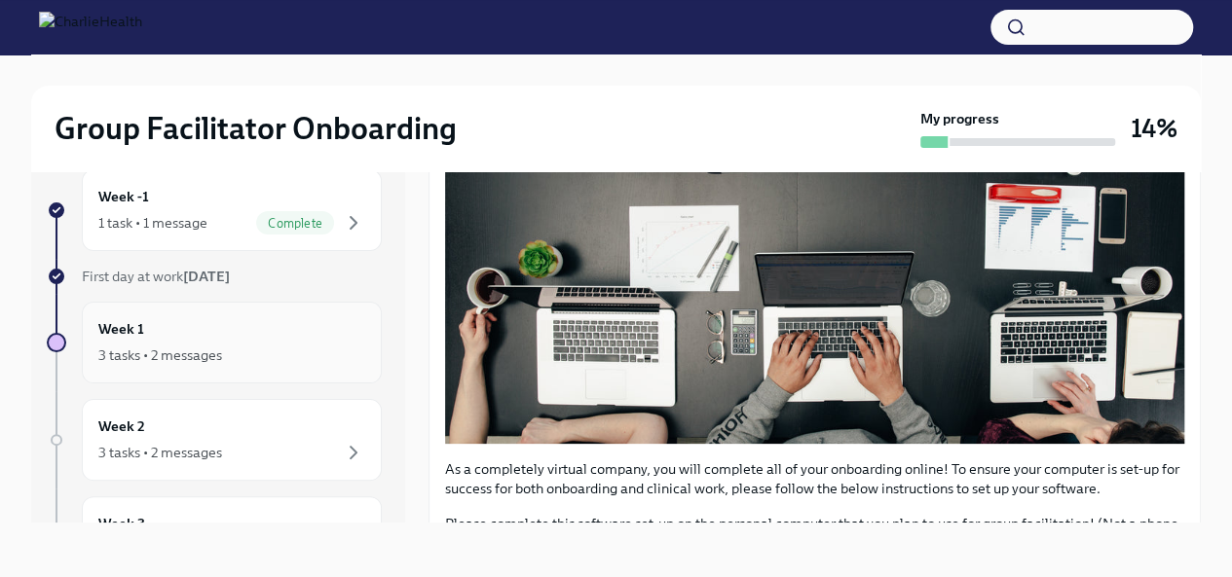
click at [286, 353] on div "3 tasks • 2 messages" at bounding box center [231, 355] width 267 height 23
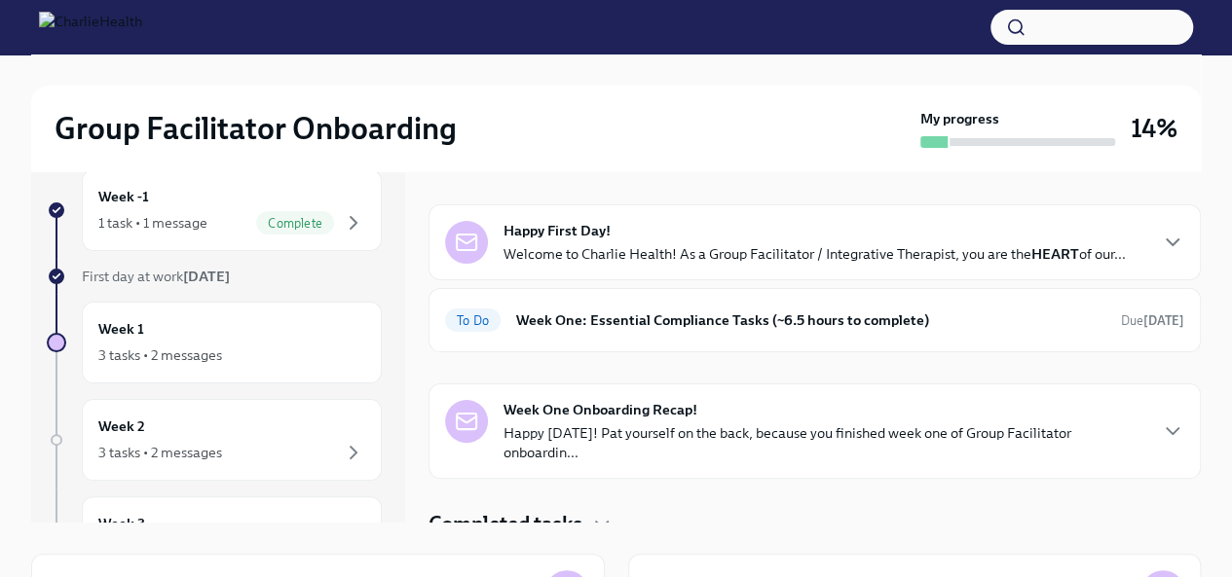
scroll to position [37, 0]
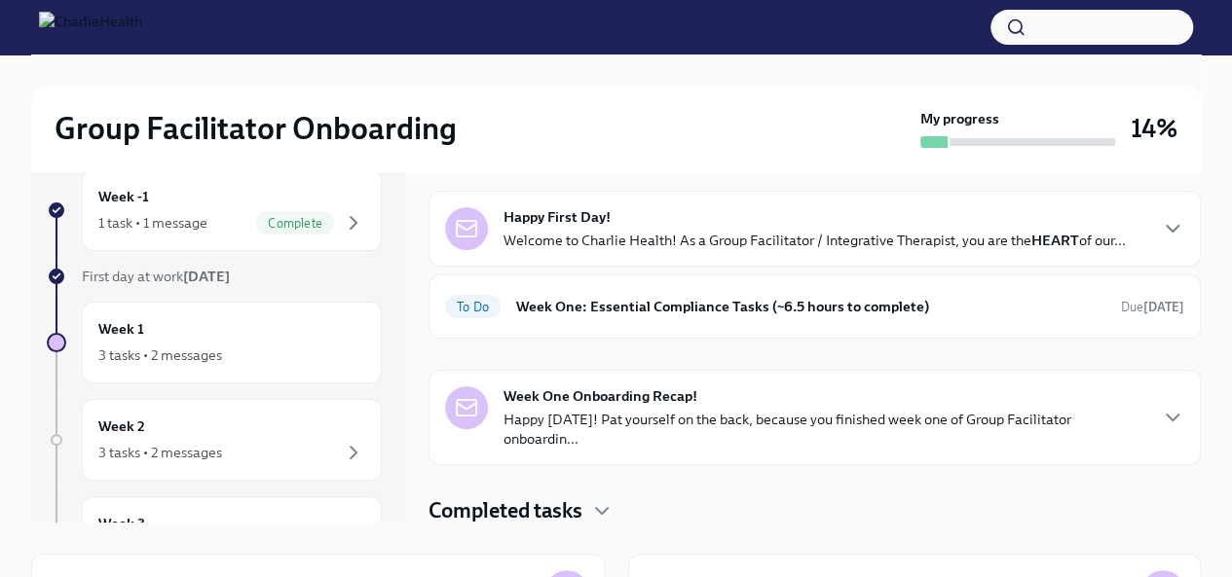
click at [561, 396] on strong "Week One Onboarding Recap!" at bounding box center [600, 396] width 194 height 19
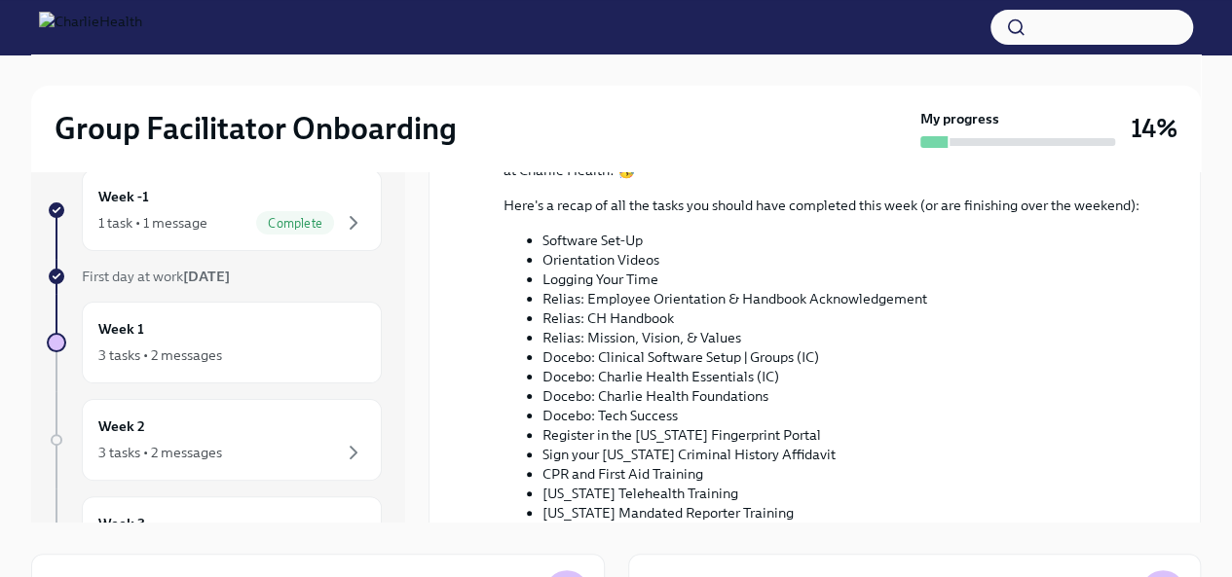
scroll to position [719, 0]
